Goal: Information Seeking & Learning: Learn about a topic

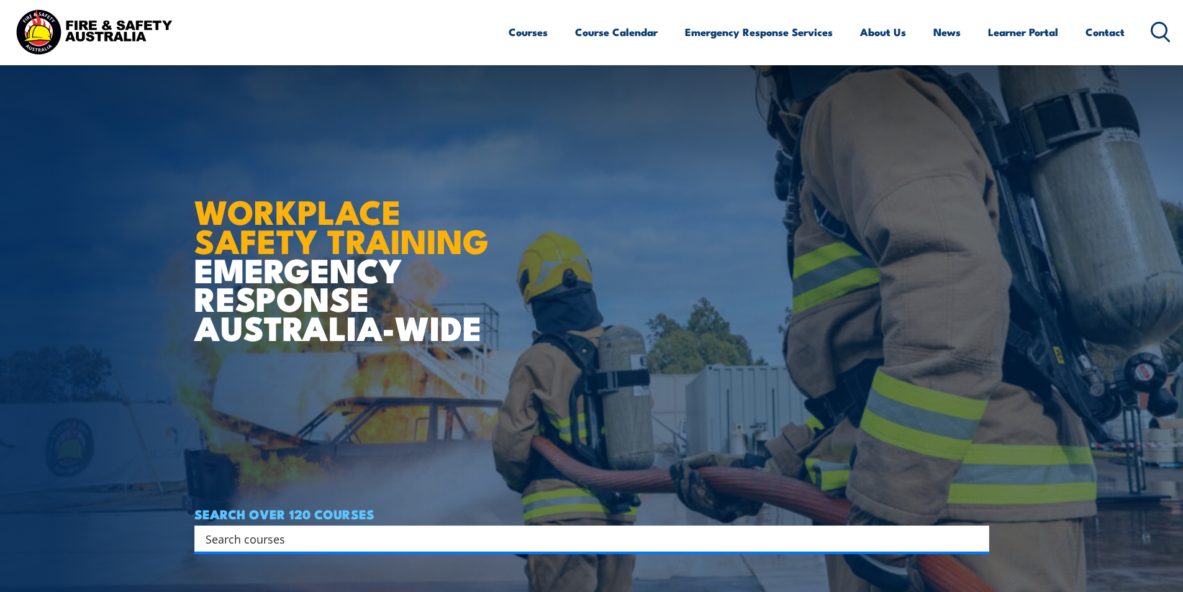
scroll to position [290, 0]
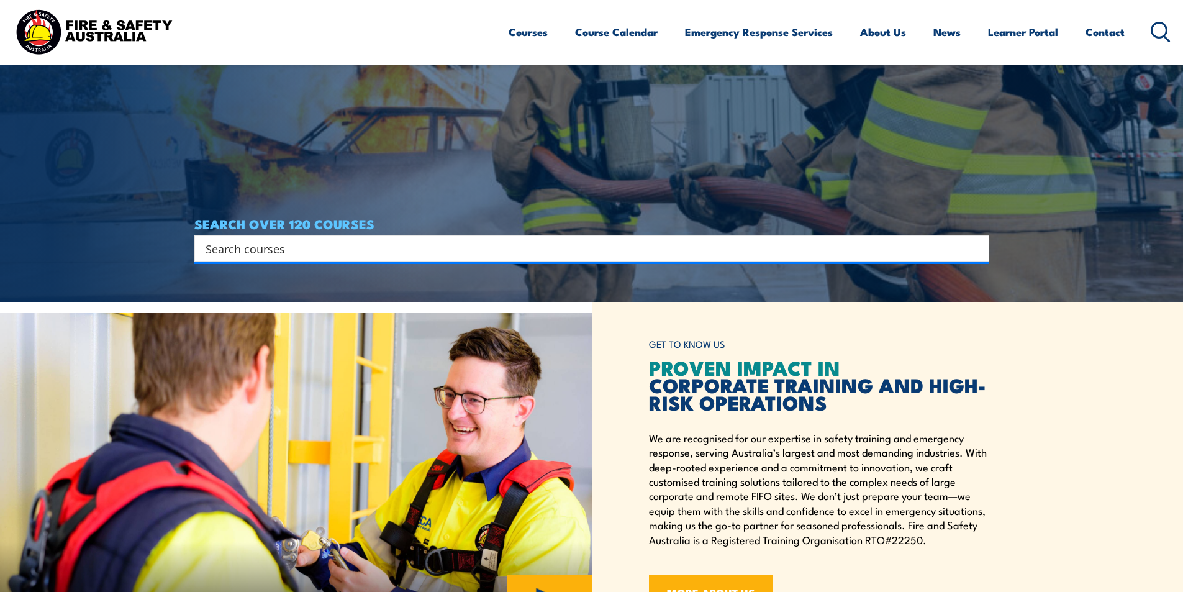
click at [958, 257] on div "Search" at bounding box center [591, 248] width 795 height 26
click at [976, 248] on icon "Search magnifier button" at bounding box center [976, 248] width 14 height 17
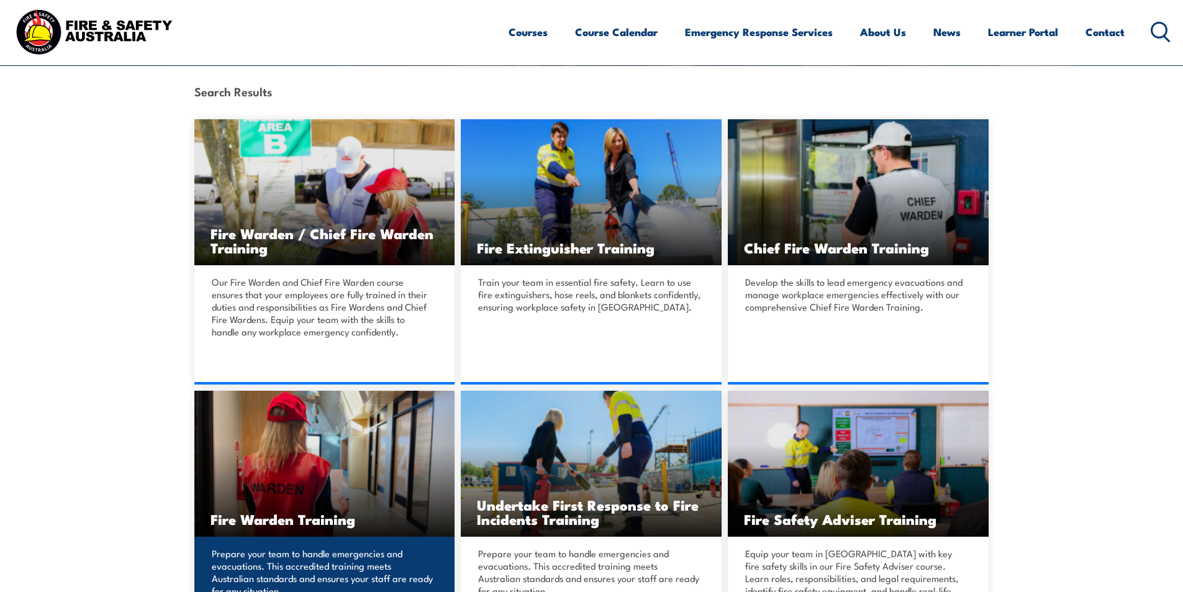
scroll to position [579, 0]
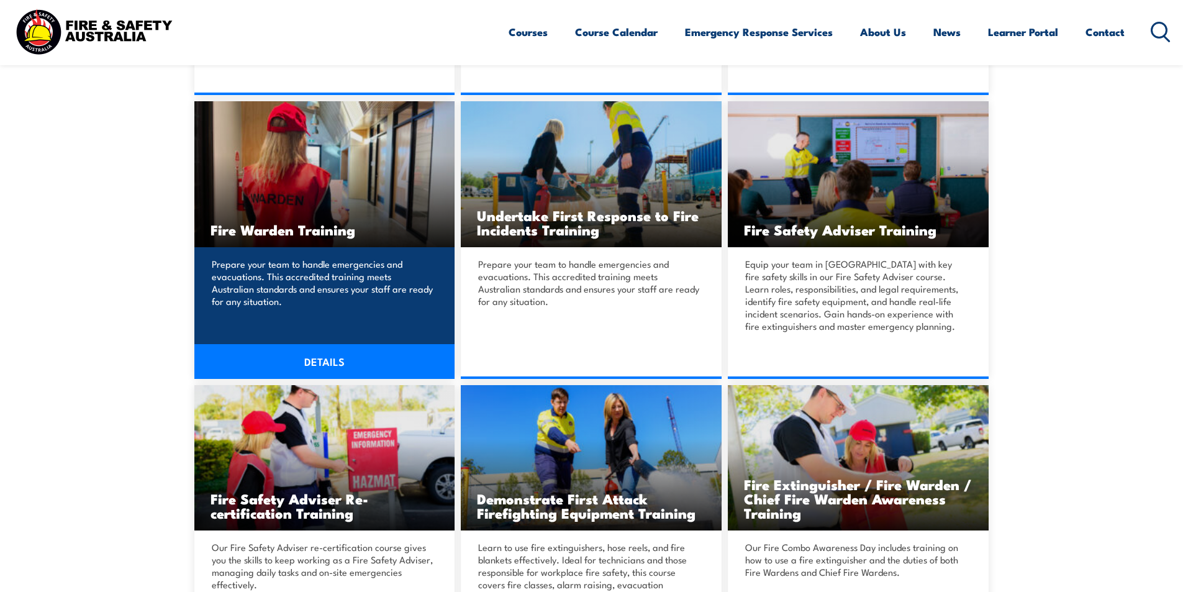
click at [317, 356] on link "DETAILS" at bounding box center [324, 361] width 261 height 35
